Goal: Book appointment/travel/reservation

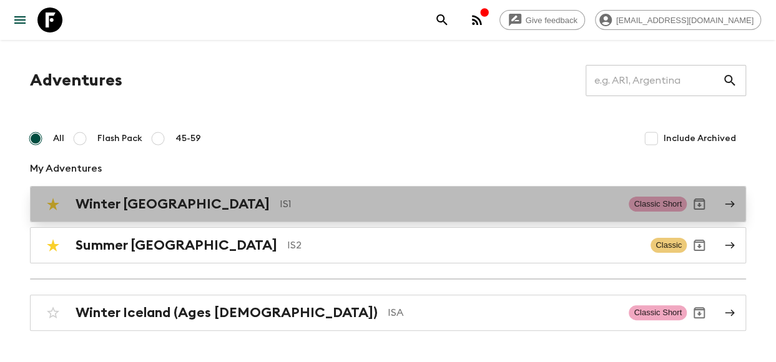
click at [280, 209] on p "IS1" at bounding box center [449, 204] width 339 height 15
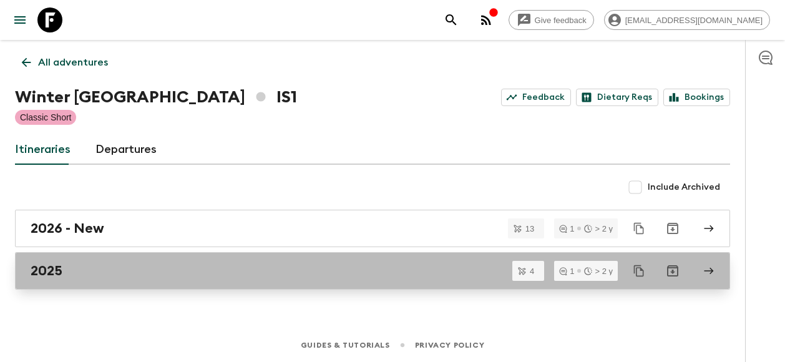
click at [165, 270] on div "2025" at bounding box center [361, 271] width 660 height 16
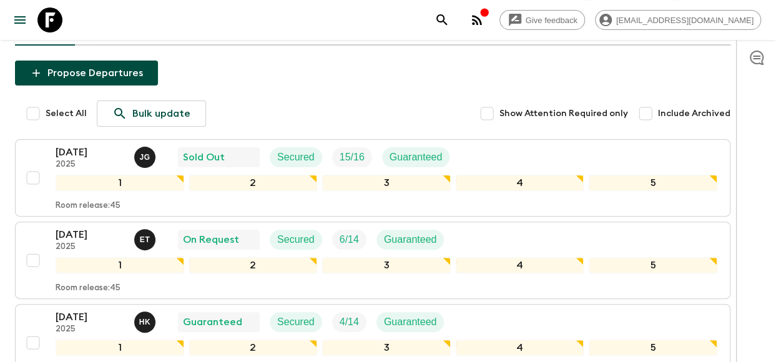
scroll to position [95, 0]
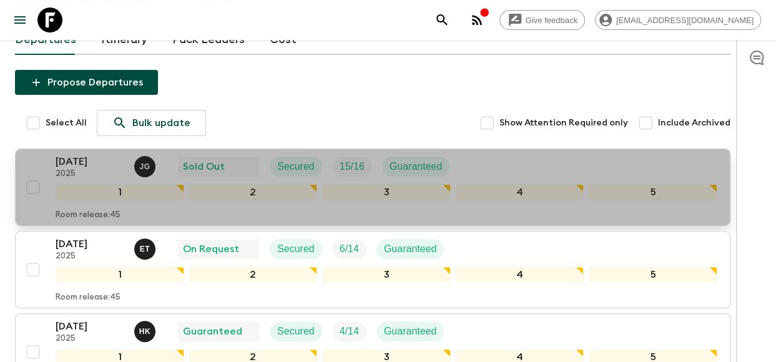
click at [99, 161] on p "[DATE]" at bounding box center [90, 161] width 69 height 15
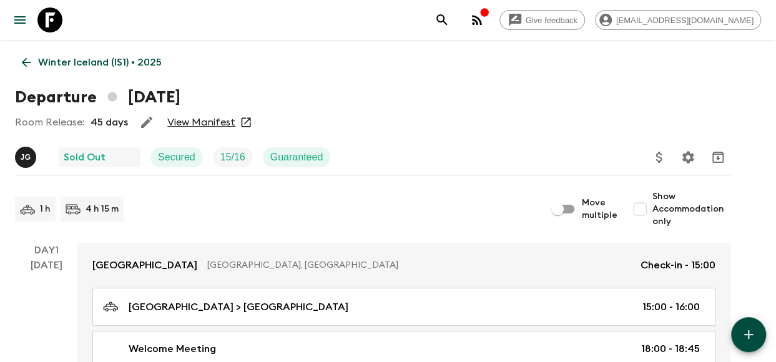
click at [186, 118] on link "View Manifest" at bounding box center [201, 122] width 68 height 12
